Goal: Use online tool/utility: Utilize a website feature to perform a specific function

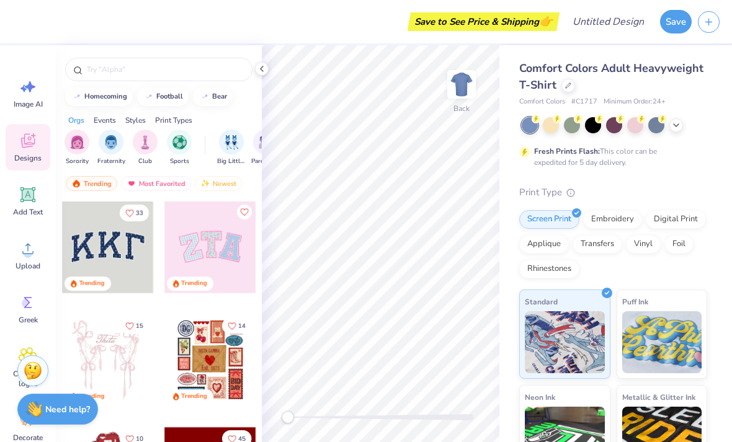
click at [100, 67] on input "text" at bounding box center [165, 69] width 159 height 12
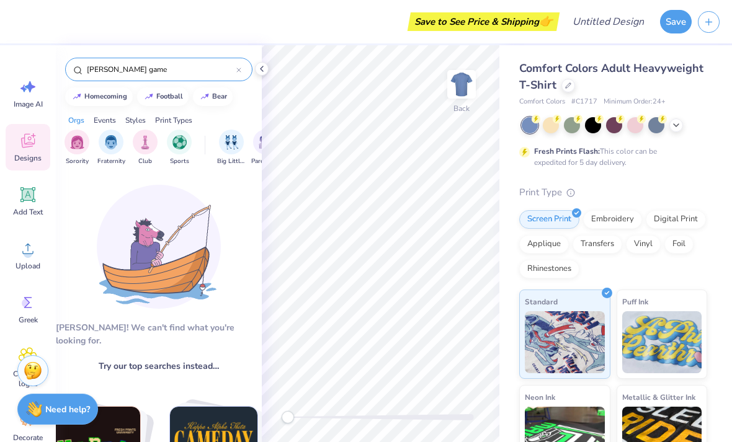
click at [235, 71] on input "[PERSON_NAME] game" at bounding box center [161, 69] width 151 height 12
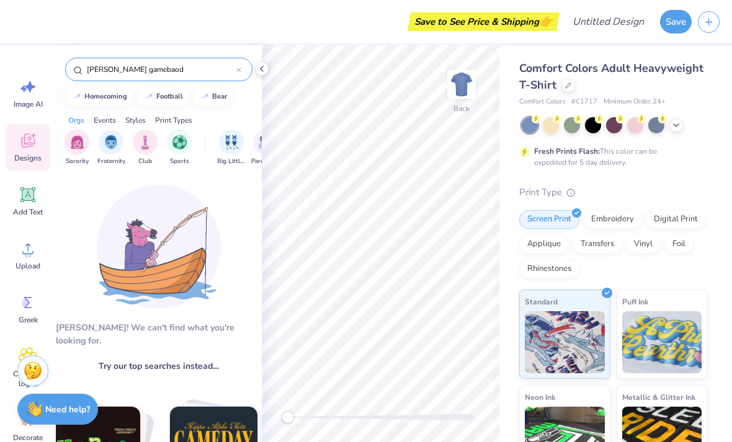
type input "[PERSON_NAME] gamebaodr"
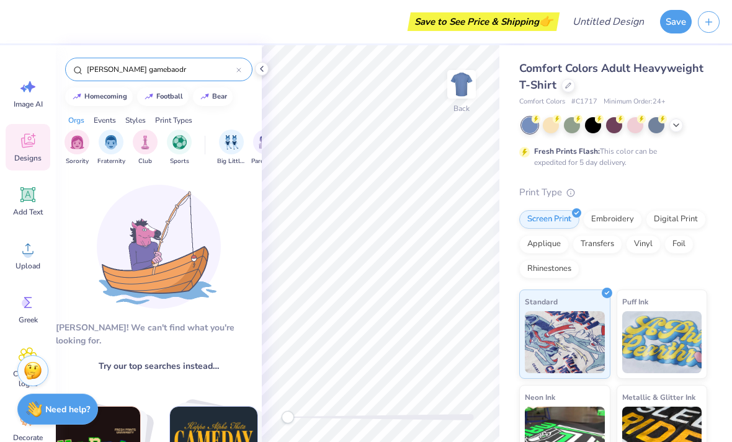
click at [234, 75] on input "[PERSON_NAME] gamebaodr" at bounding box center [161, 69] width 151 height 12
click at [240, 66] on div at bounding box center [238, 69] width 5 height 11
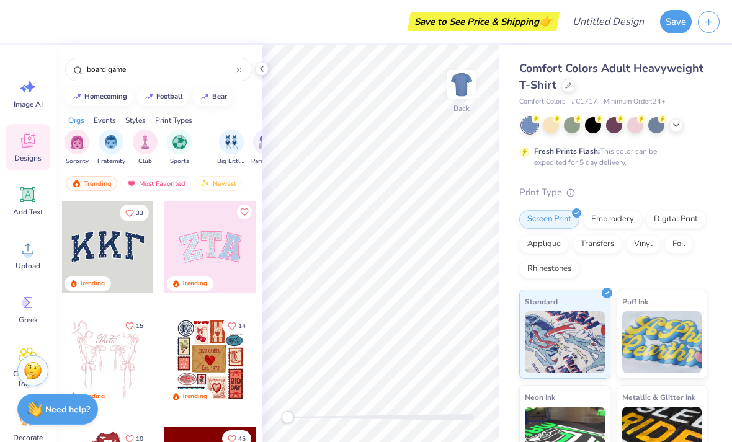
type input "board game"
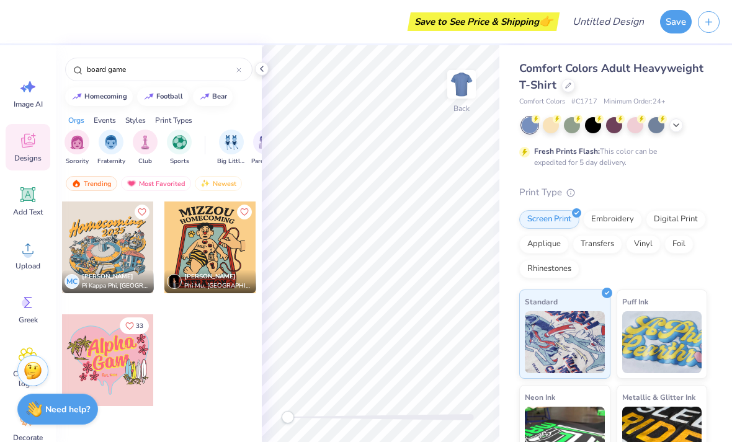
click at [113, 36] on div "Save to See Price & Shipping 👉" at bounding box center [288, 21] width 538 height 43
click at [143, 74] on input "board game" at bounding box center [161, 69] width 151 height 12
click at [241, 75] on div at bounding box center [238, 69] width 5 height 11
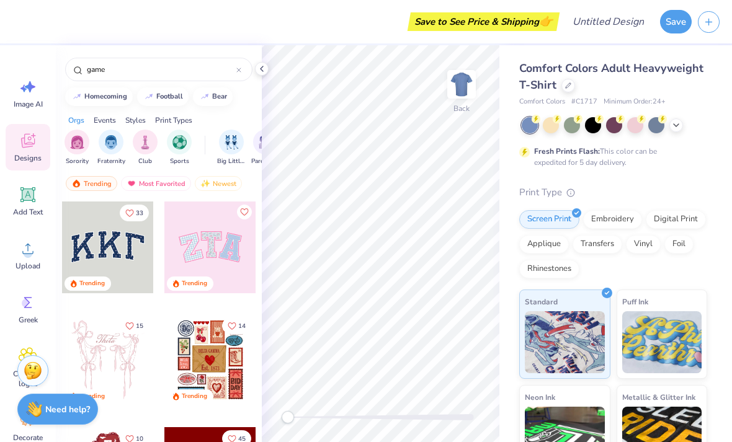
type input "game"
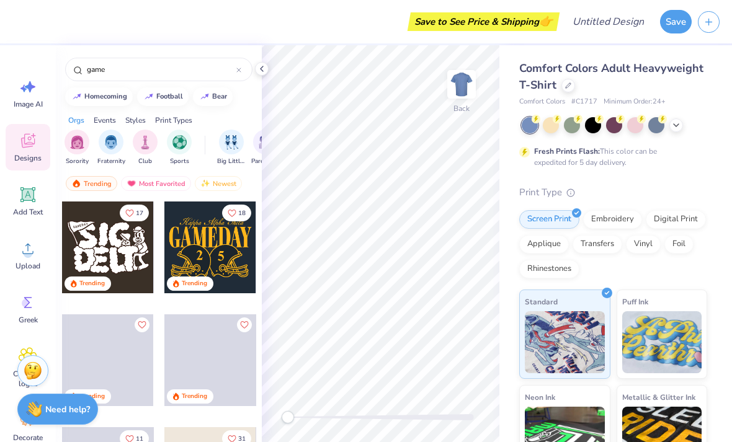
click at [202, 19] on div "Save to See Price & Shipping 👉" at bounding box center [288, 21] width 538 height 43
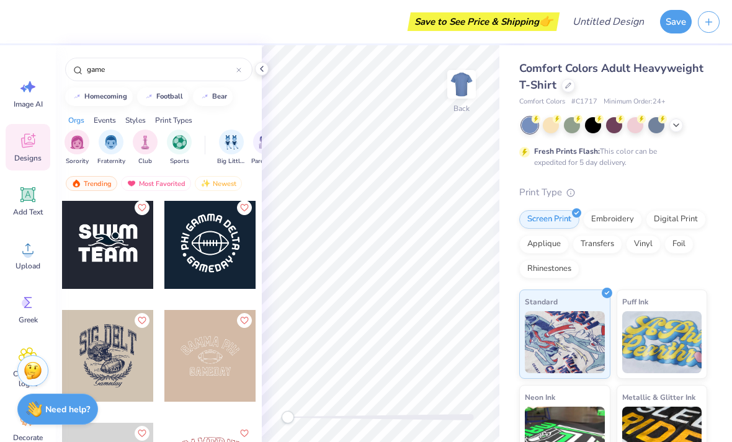
scroll to position [3052, 0]
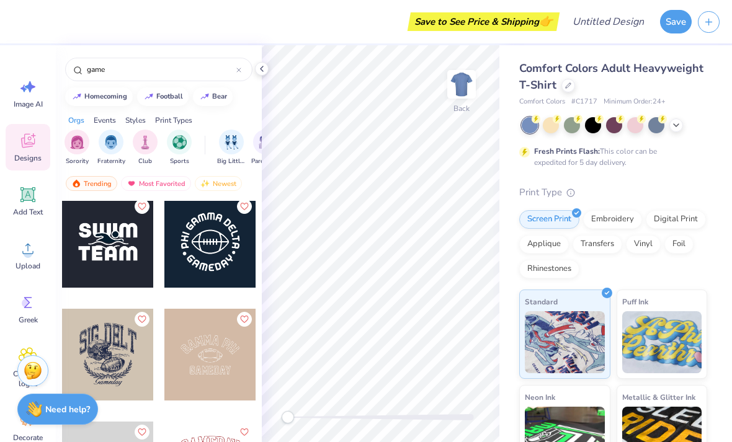
click at [142, 149] on img "filter for Club" at bounding box center [145, 142] width 14 height 14
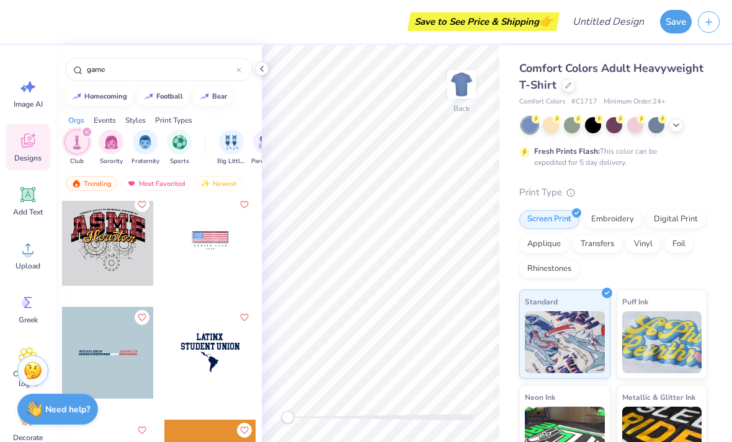
scroll to position [235, 0]
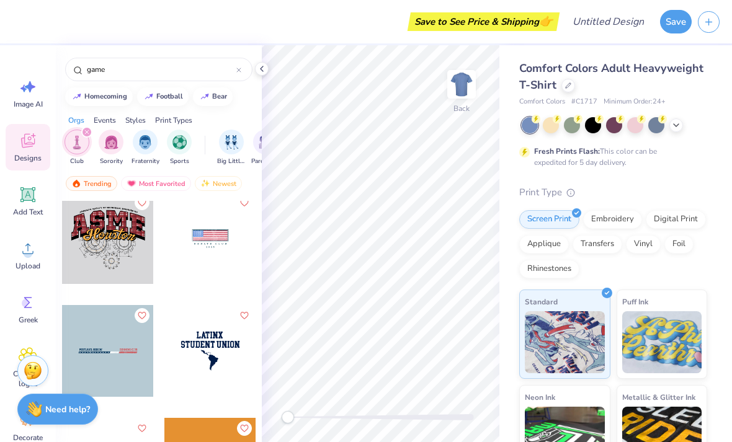
click at [91, 135] on div "filter for Club" at bounding box center [86, 131] width 11 height 11
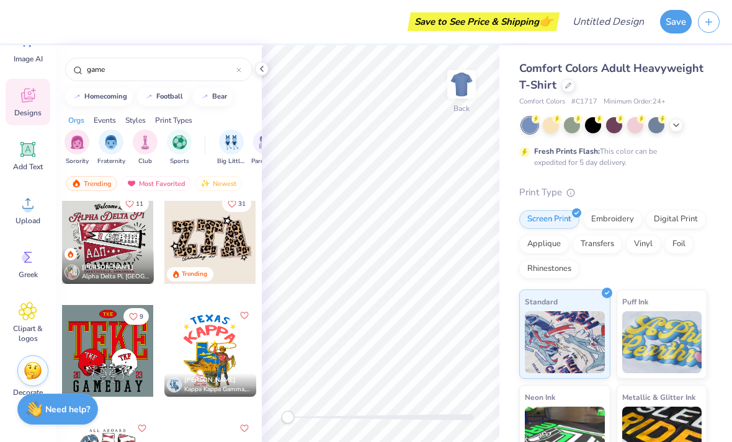
scroll to position [53, 0]
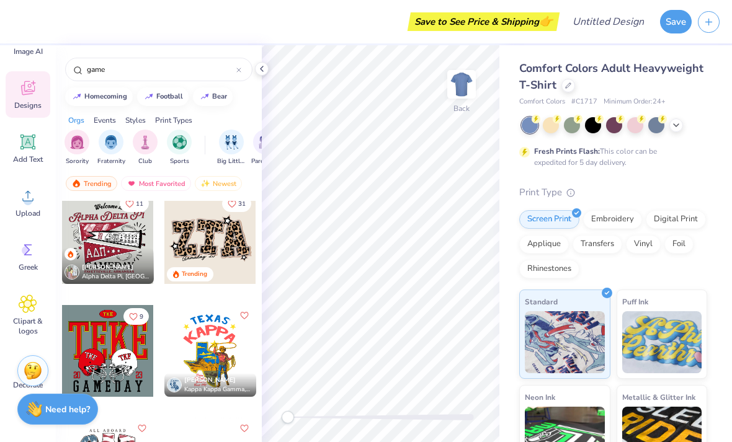
click at [24, 309] on icon at bounding box center [28, 303] width 18 height 19
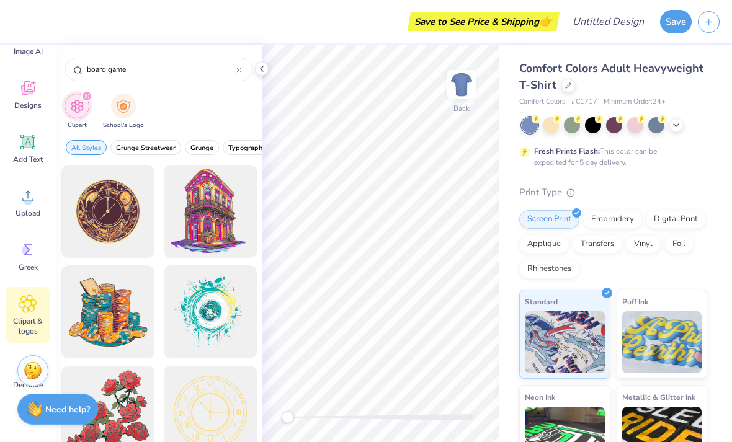
type input "board game"
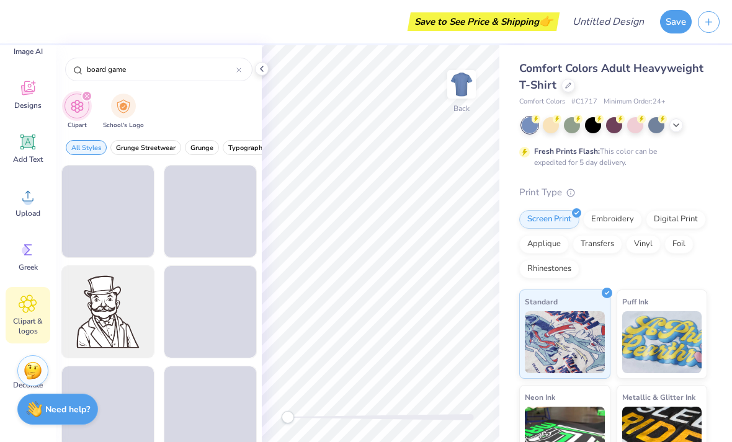
click at [161, 107] on div "Clipart School's Logo" at bounding box center [159, 113] width 206 height 46
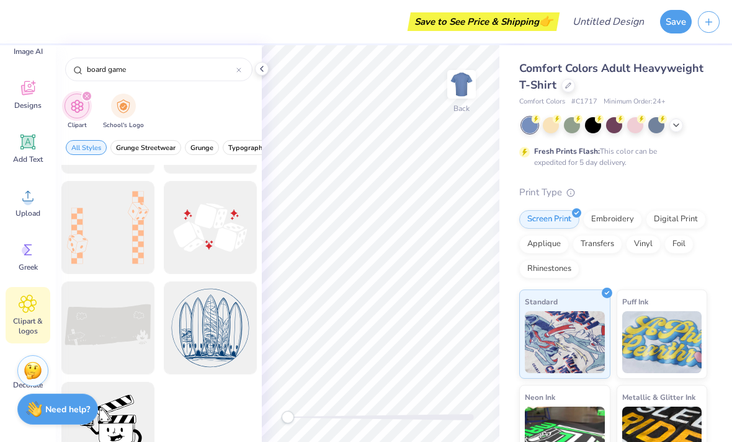
scroll to position [988, 0]
click at [197, 243] on div at bounding box center [210, 227] width 93 height 93
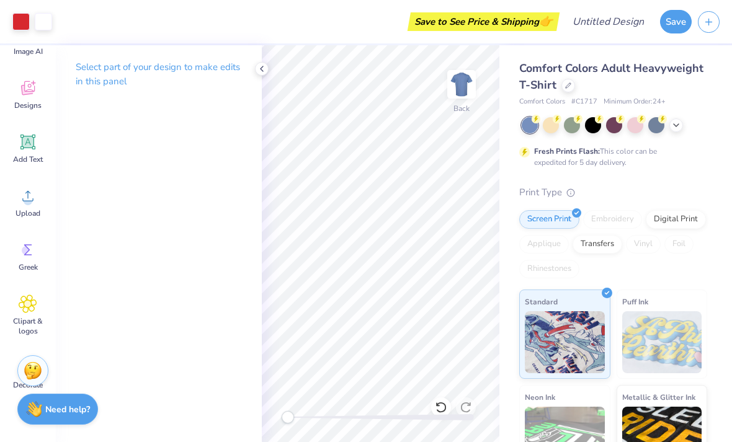
click at [680, 124] on icon at bounding box center [676, 125] width 10 height 10
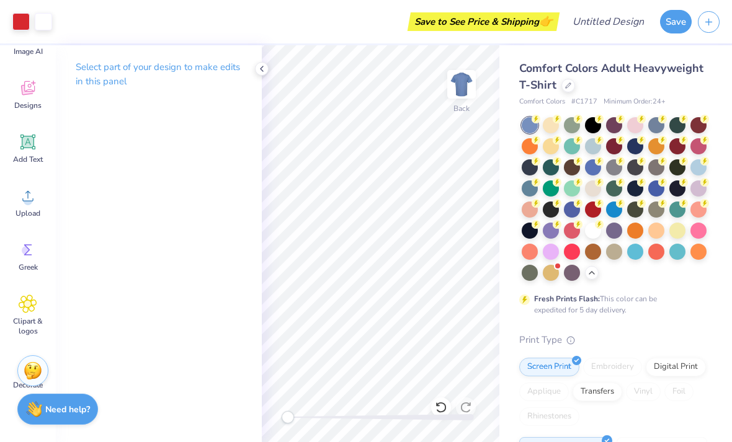
click at [676, 127] on div at bounding box center [677, 125] width 16 height 16
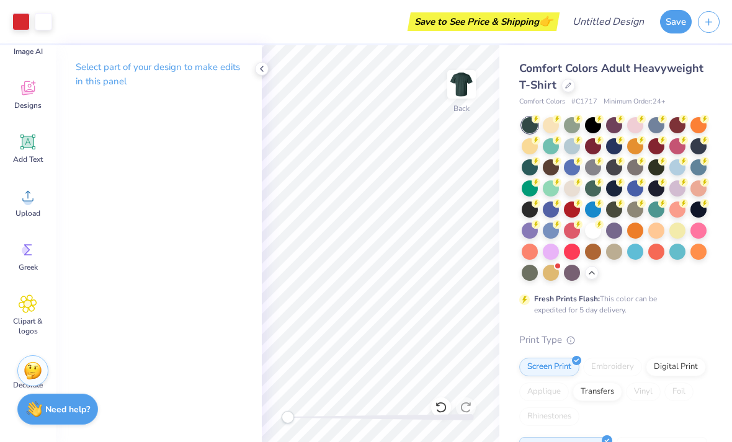
click at [587, 229] on div at bounding box center [593, 231] width 16 height 16
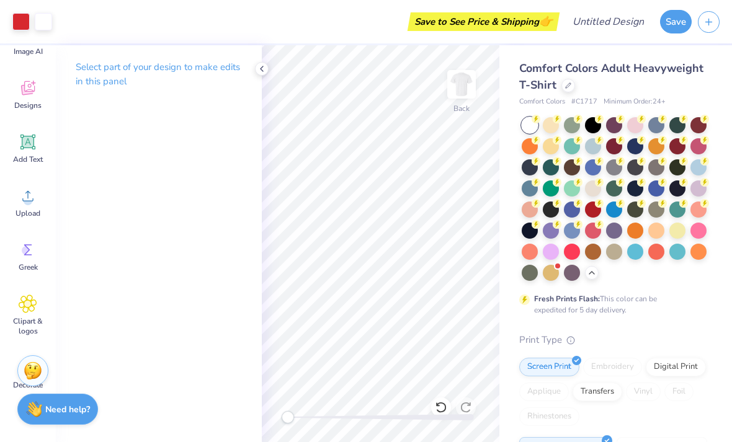
click at [527, 229] on div at bounding box center [529, 231] width 16 height 16
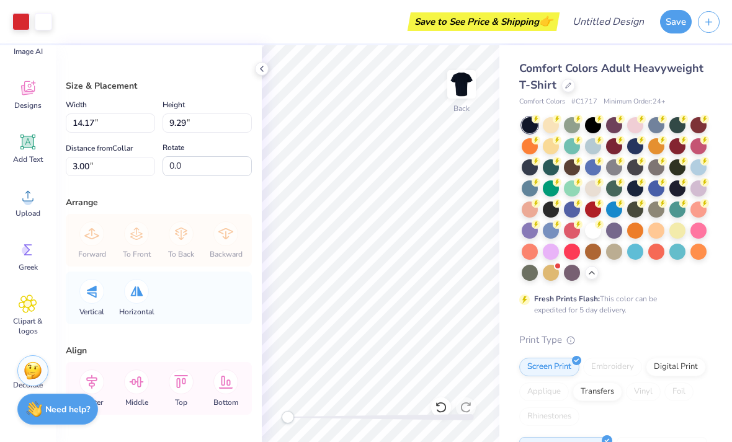
type input "9.54"
type input "6.25"
click at [22, 21] on div at bounding box center [20, 21] width 17 height 17
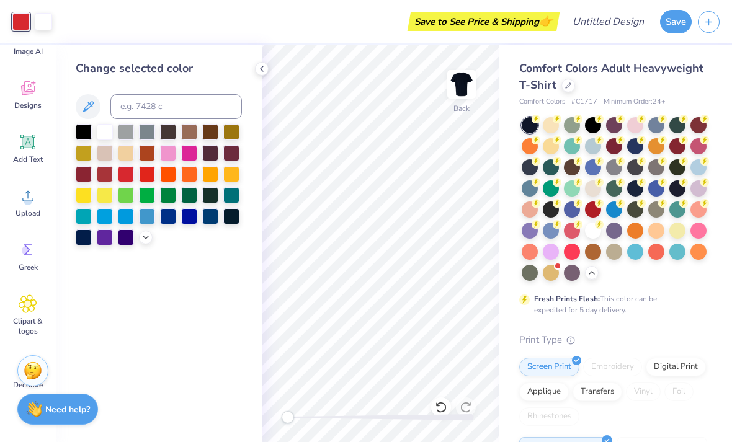
click at [123, 195] on div at bounding box center [126, 195] width 16 height 16
click at [86, 177] on div at bounding box center [84, 174] width 16 height 16
click at [127, 178] on div at bounding box center [126, 174] width 16 height 16
click at [107, 180] on div at bounding box center [105, 174] width 16 height 16
click at [248, 286] on div "Change selected color" at bounding box center [159, 243] width 206 height 397
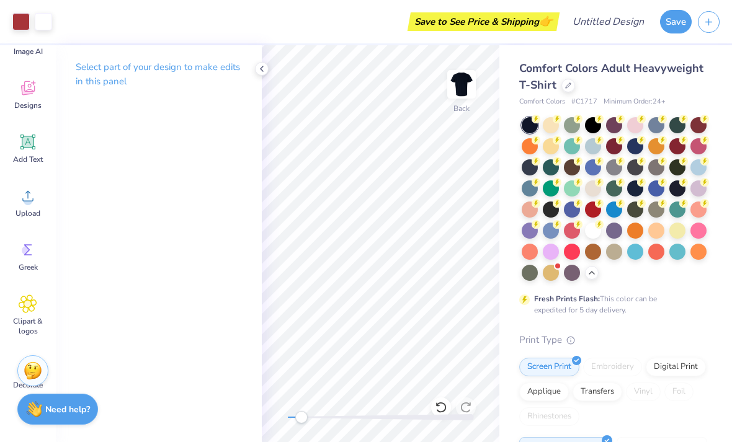
scroll to position [0, 0]
